Goal: Task Accomplishment & Management: Manage account settings

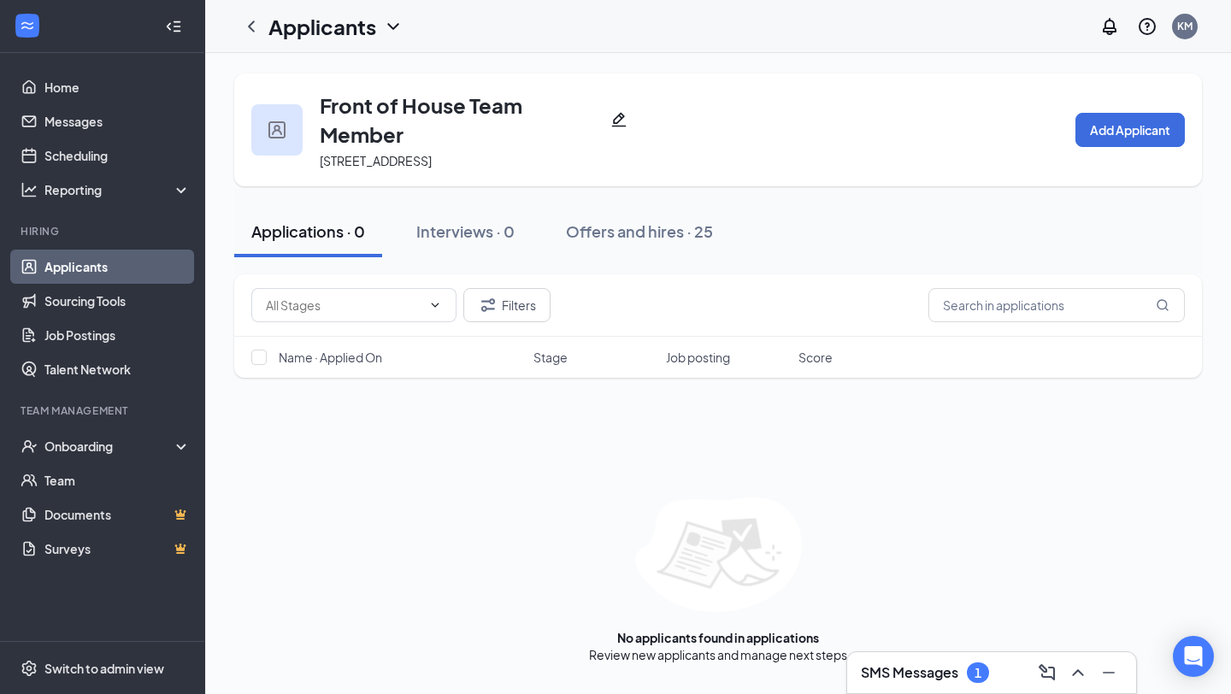
click at [89, 267] on link "Applicants" at bounding box center [117, 267] width 146 height 34
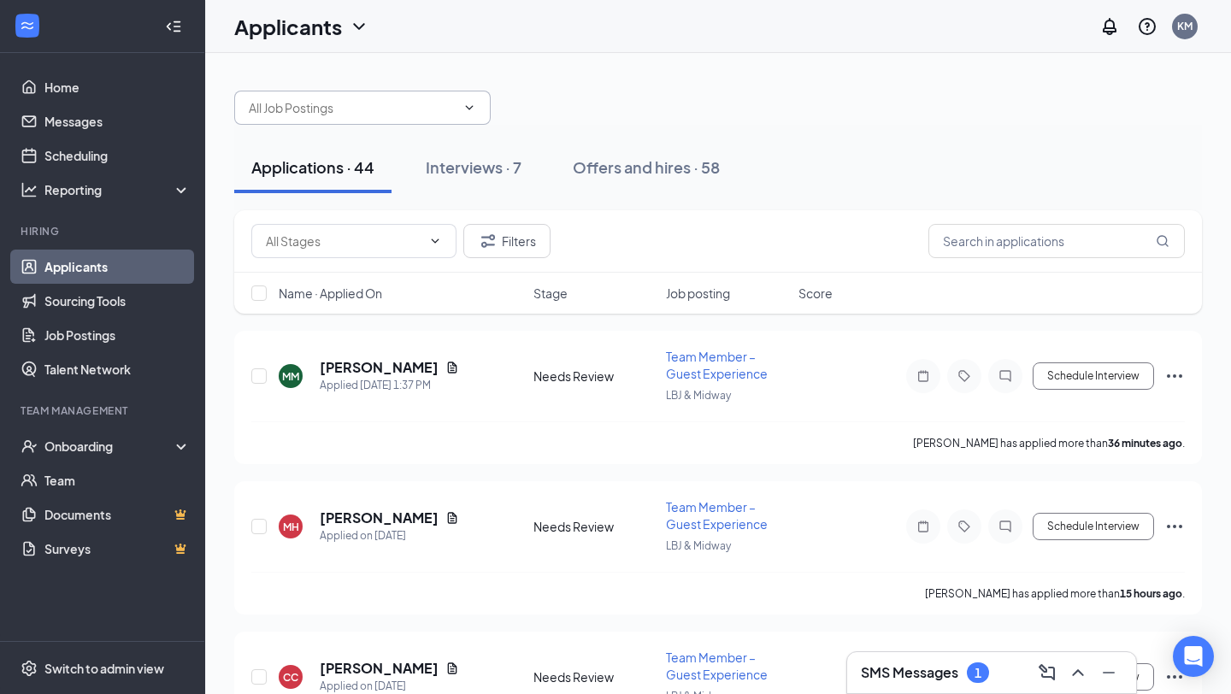
click at [466, 102] on icon "ChevronDown" at bounding box center [469, 108] width 14 height 14
click at [402, 103] on input "text" at bounding box center [352, 107] width 207 height 19
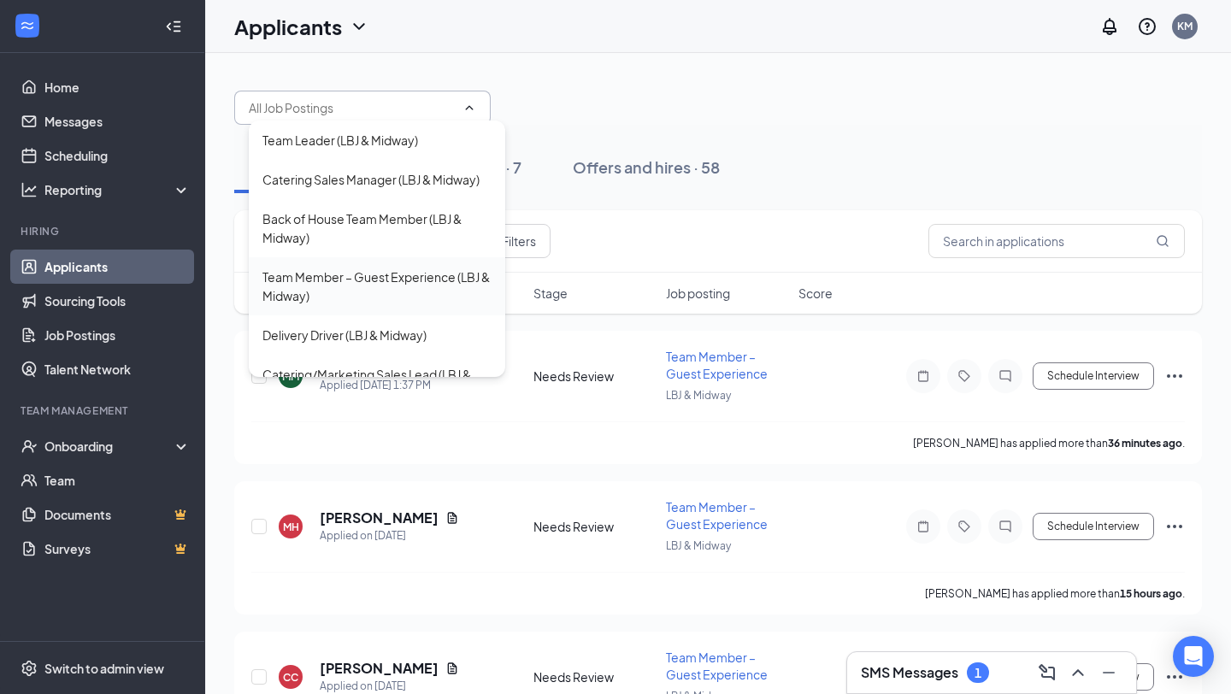
click at [289, 276] on div "Team Member – Guest Experience (LBJ & Midway)" at bounding box center [376, 286] width 229 height 38
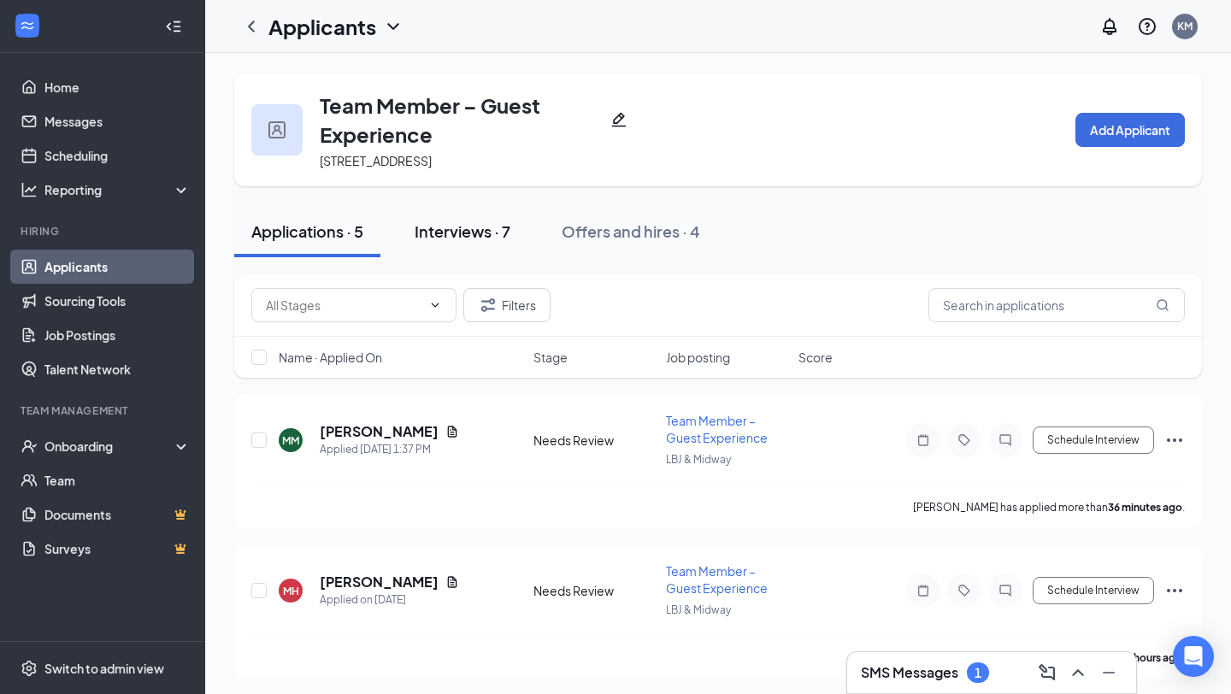
click at [420, 229] on div "Interviews · 7" at bounding box center [462, 230] width 96 height 21
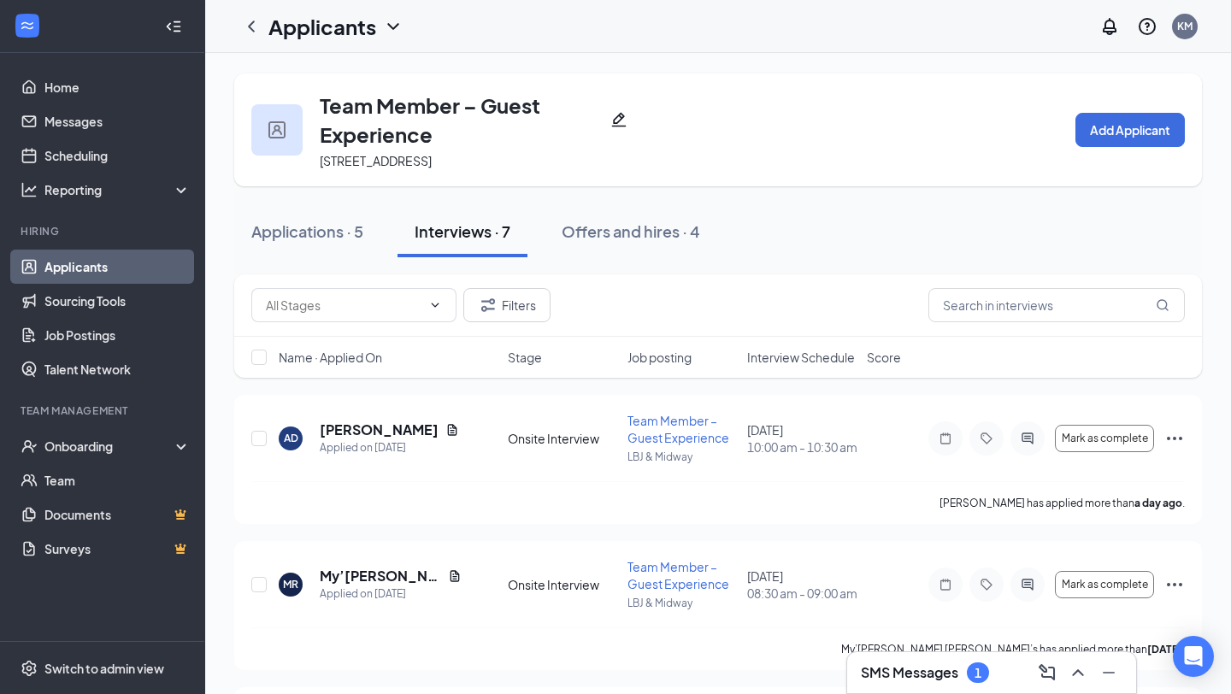
click at [761, 351] on span "Interview Schedule" at bounding box center [801, 357] width 108 height 17
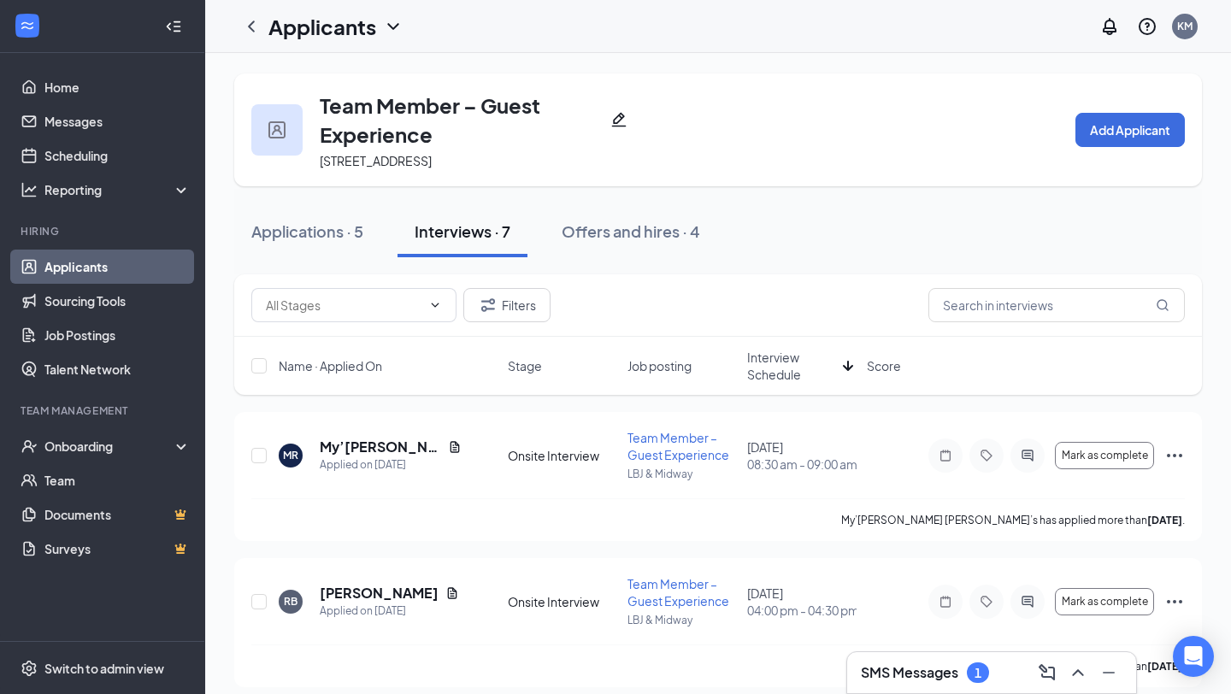
click at [761, 351] on span "Interview Schedule" at bounding box center [791, 366] width 89 height 34
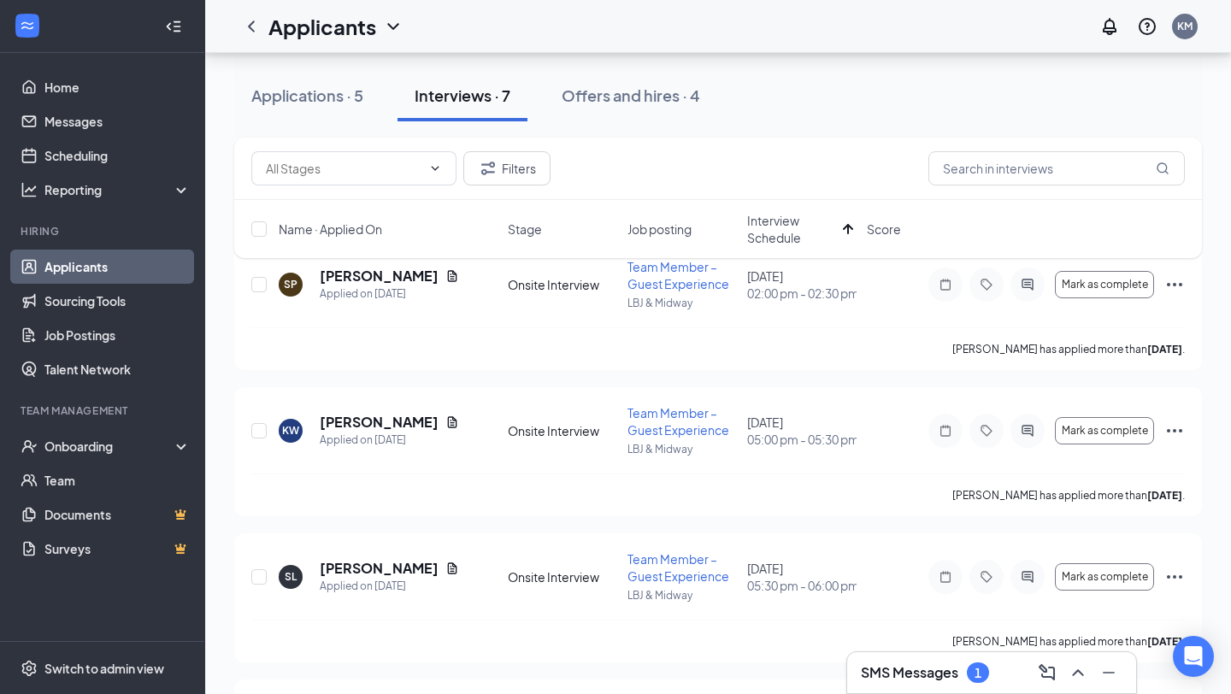
scroll to position [176, 0]
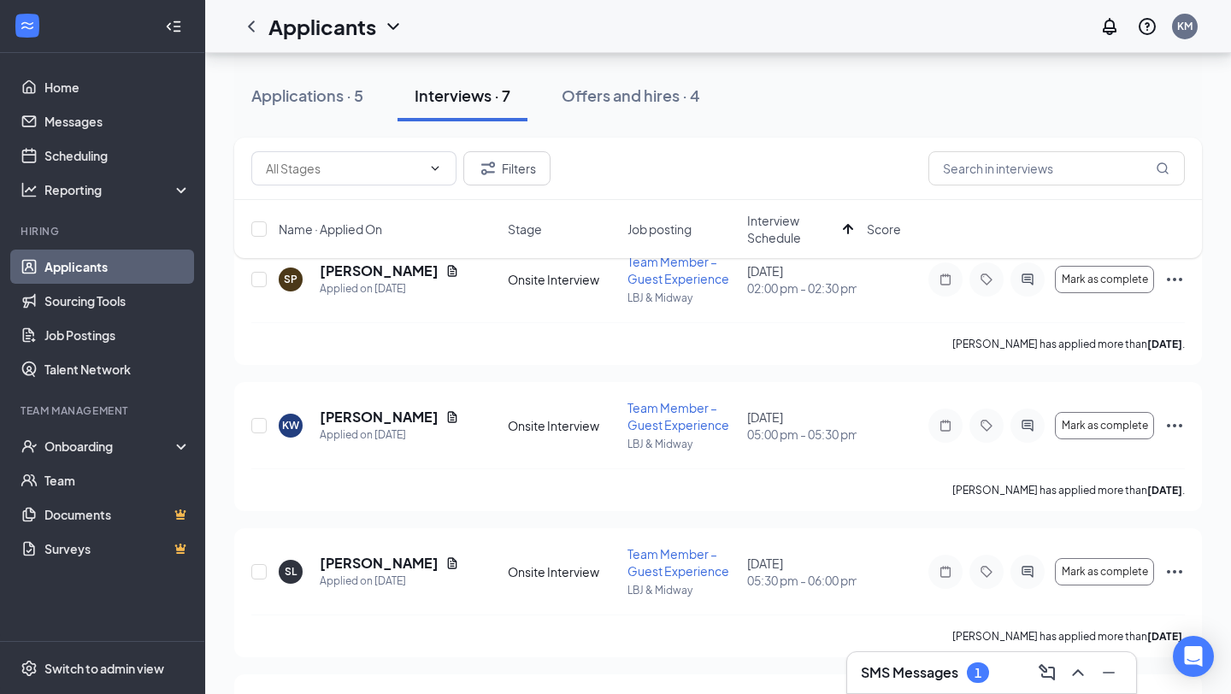
click at [894, 673] on h3 "SMS Messages" at bounding box center [909, 672] width 97 height 19
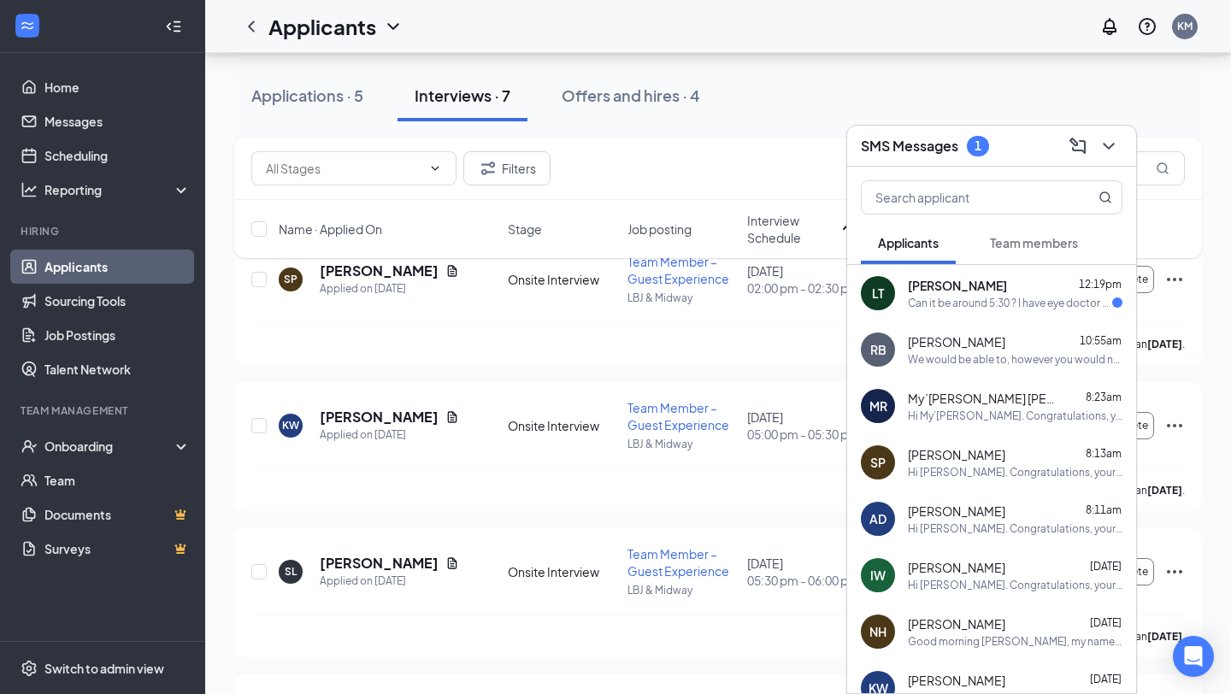
click at [1025, 142] on div "SMS Messages 1" at bounding box center [991, 145] width 261 height 26
